Goal: Task Accomplishment & Management: Use online tool/utility

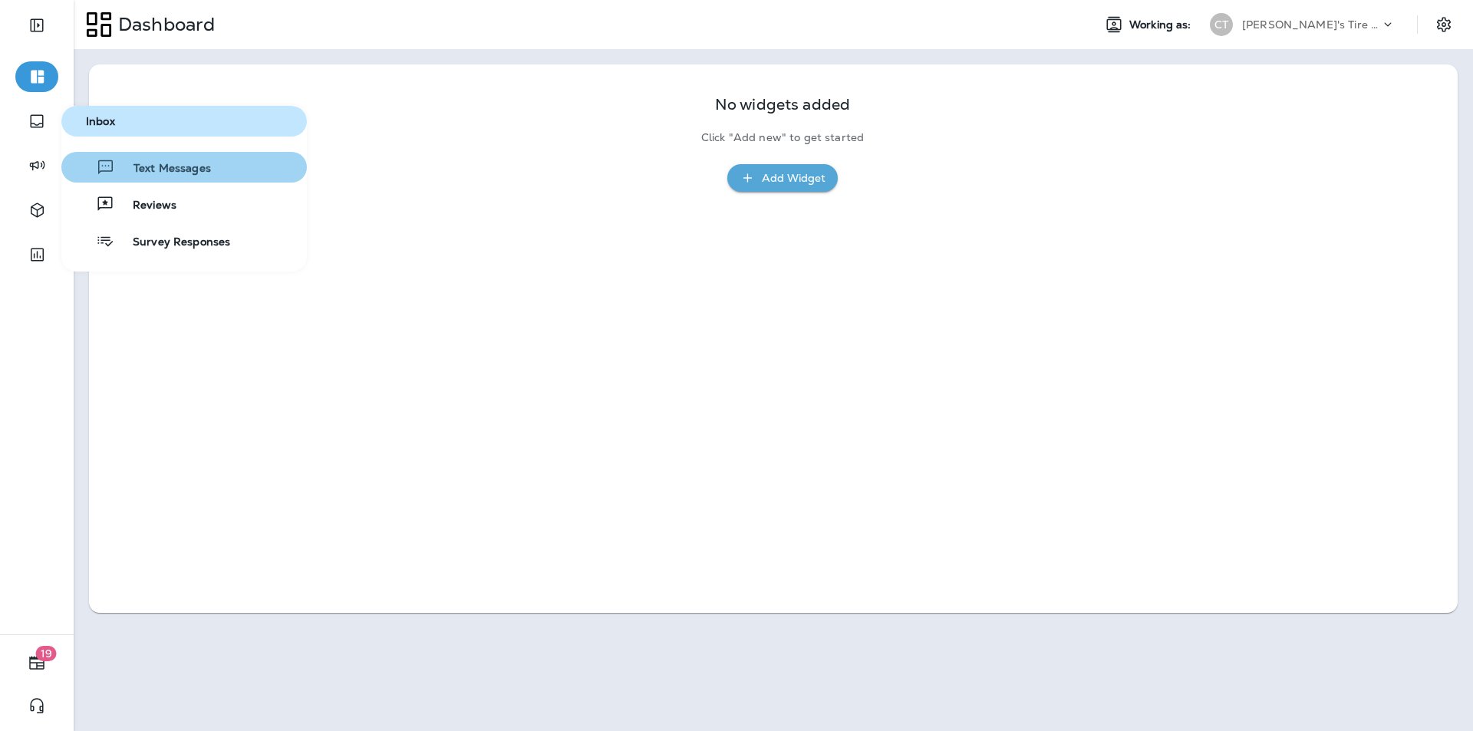
click at [163, 164] on span "Text Messages" at bounding box center [163, 169] width 96 height 15
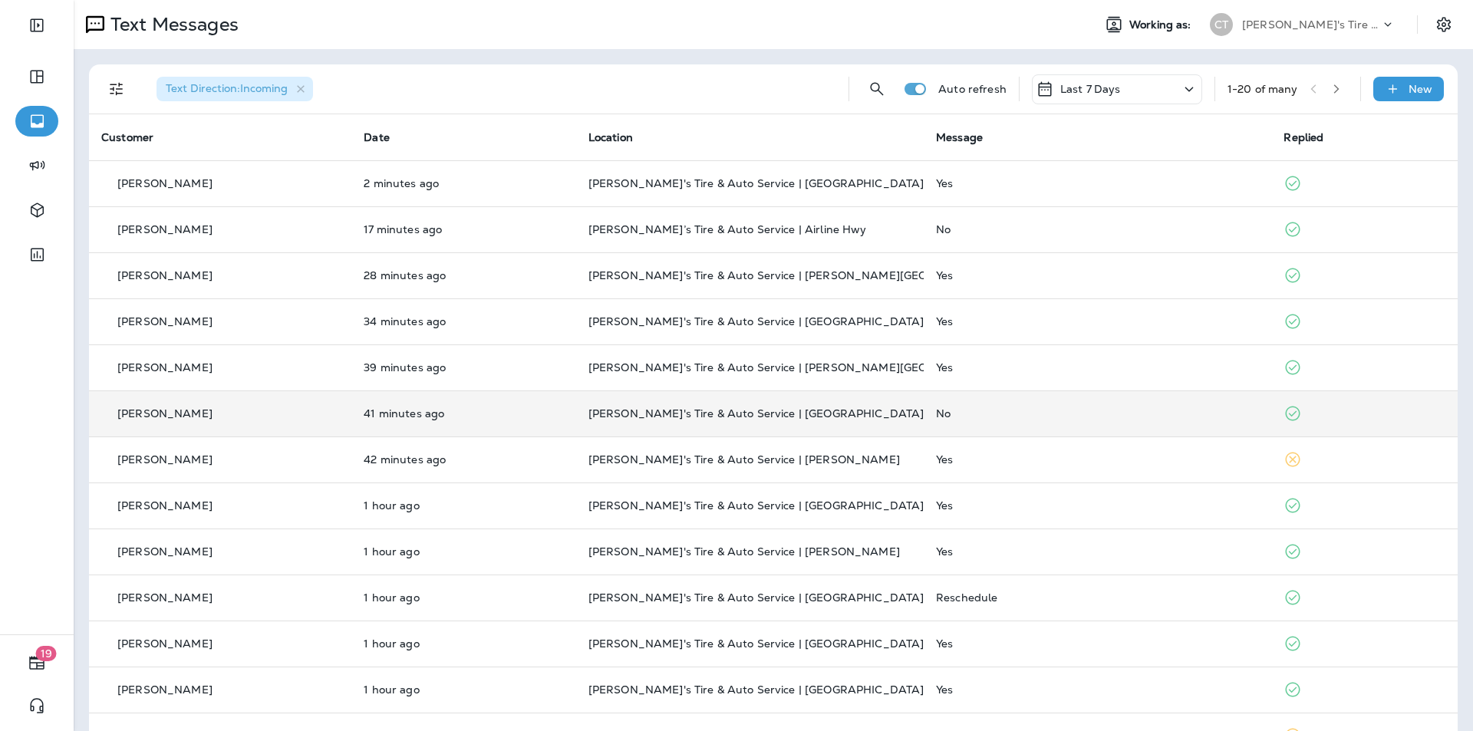
click at [773, 410] on div "No" at bounding box center [1097, 413] width 323 height 12
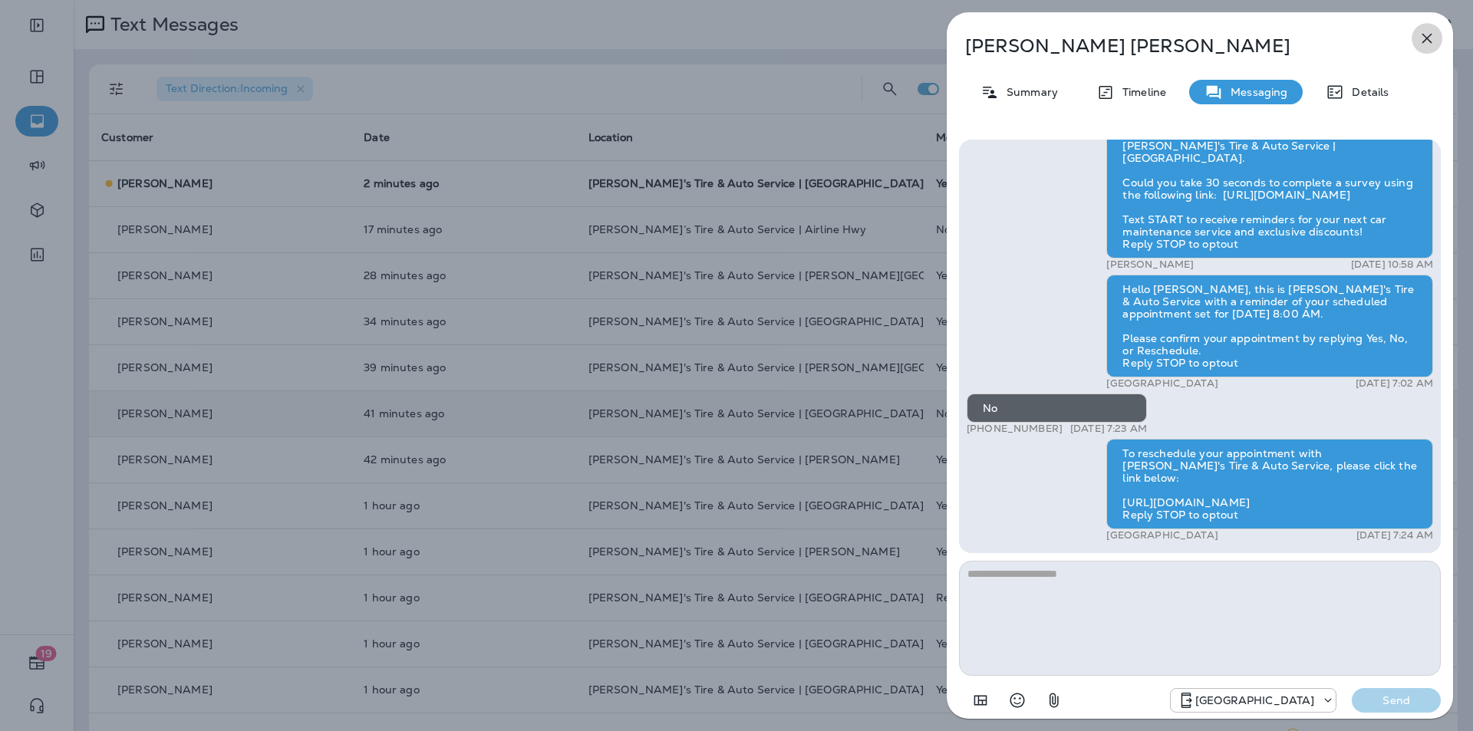
click at [773, 35] on icon "button" at bounding box center [1427, 39] width 10 height 10
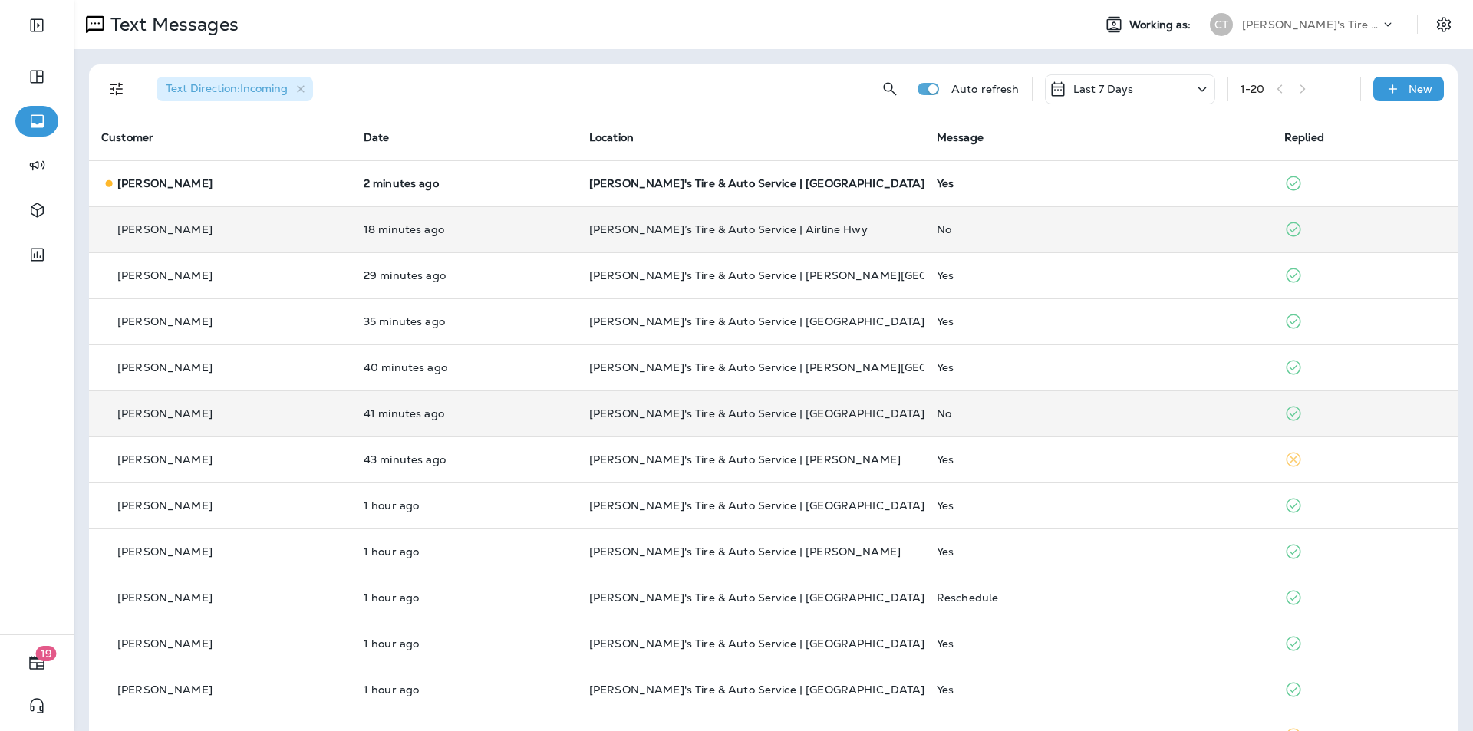
click at [773, 229] on div "No" at bounding box center [1098, 229] width 323 height 12
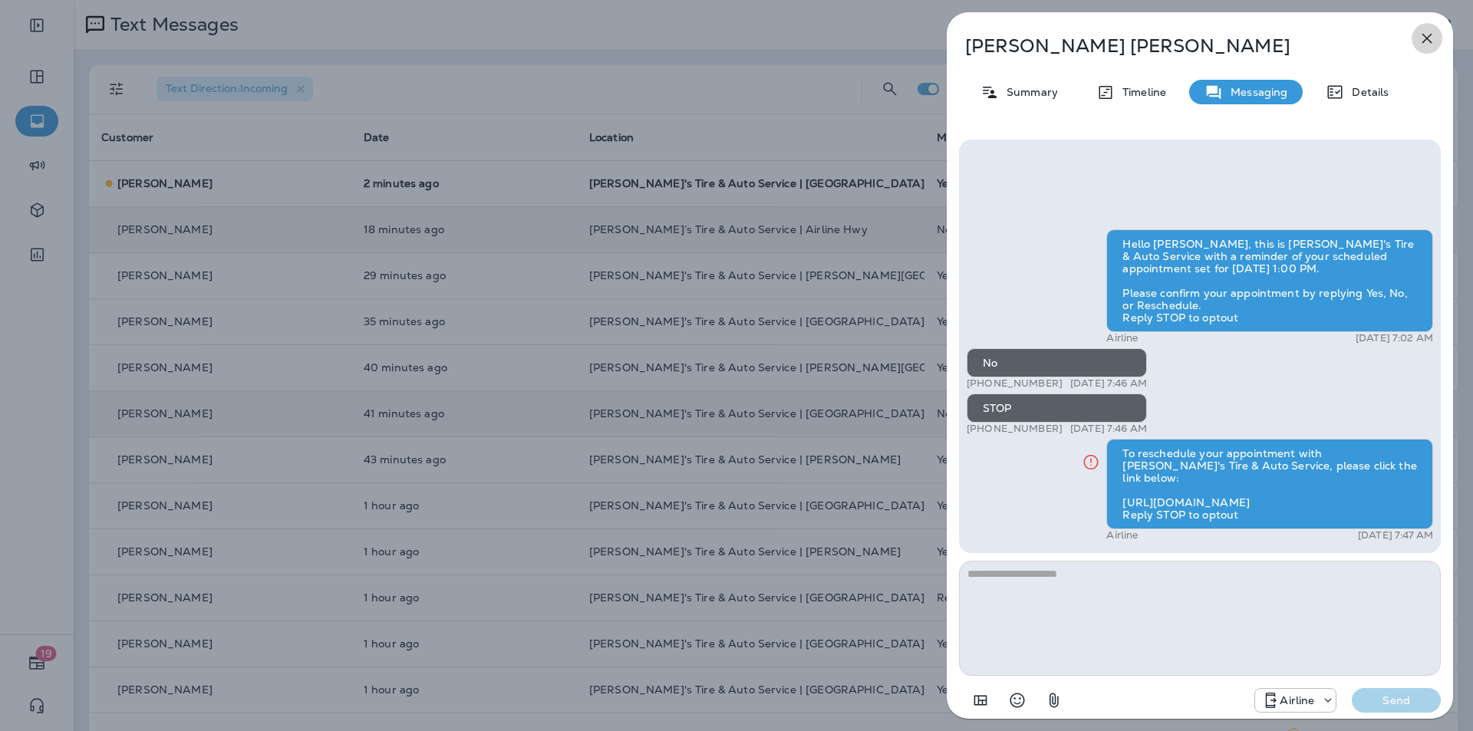
click at [773, 32] on icon "button" at bounding box center [1427, 38] width 18 height 18
